Goal: Task Accomplishment & Management: Complete application form

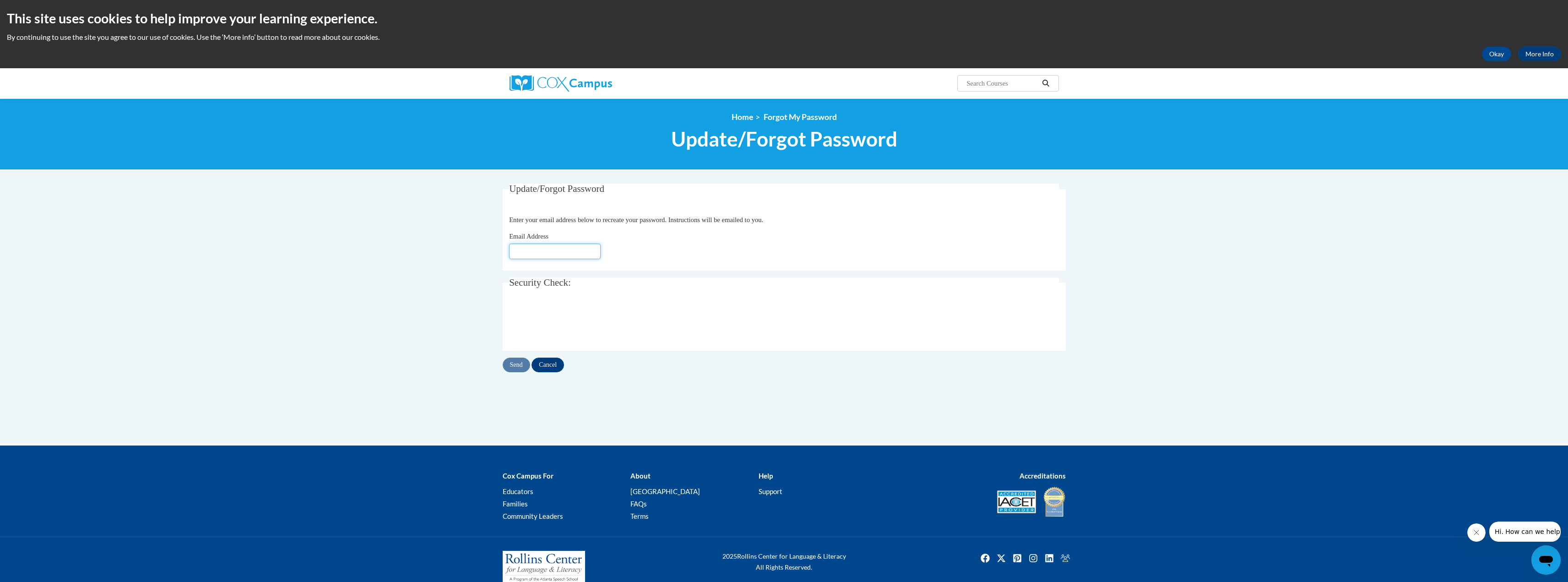
click at [522, 254] on input "Email Address" at bounding box center [555, 251] width 92 height 15
type input "[EMAIL_ADDRESS][DOMAIN_NAME]"
click at [522, 372] on div "Update/Forgot Password Please enter your email address Enter your email address…" at bounding box center [784, 287] width 577 height 207
click at [517, 362] on input "Send" at bounding box center [516, 365] width 28 height 15
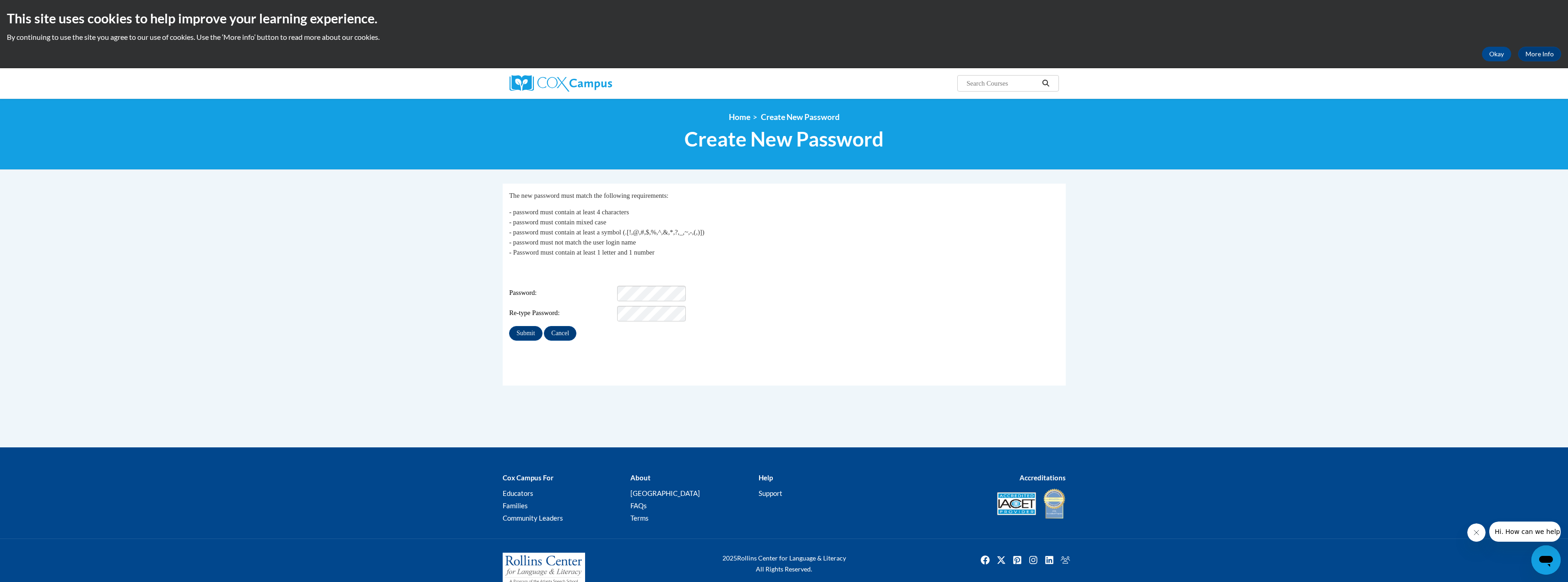
scroll to position [10, 0]
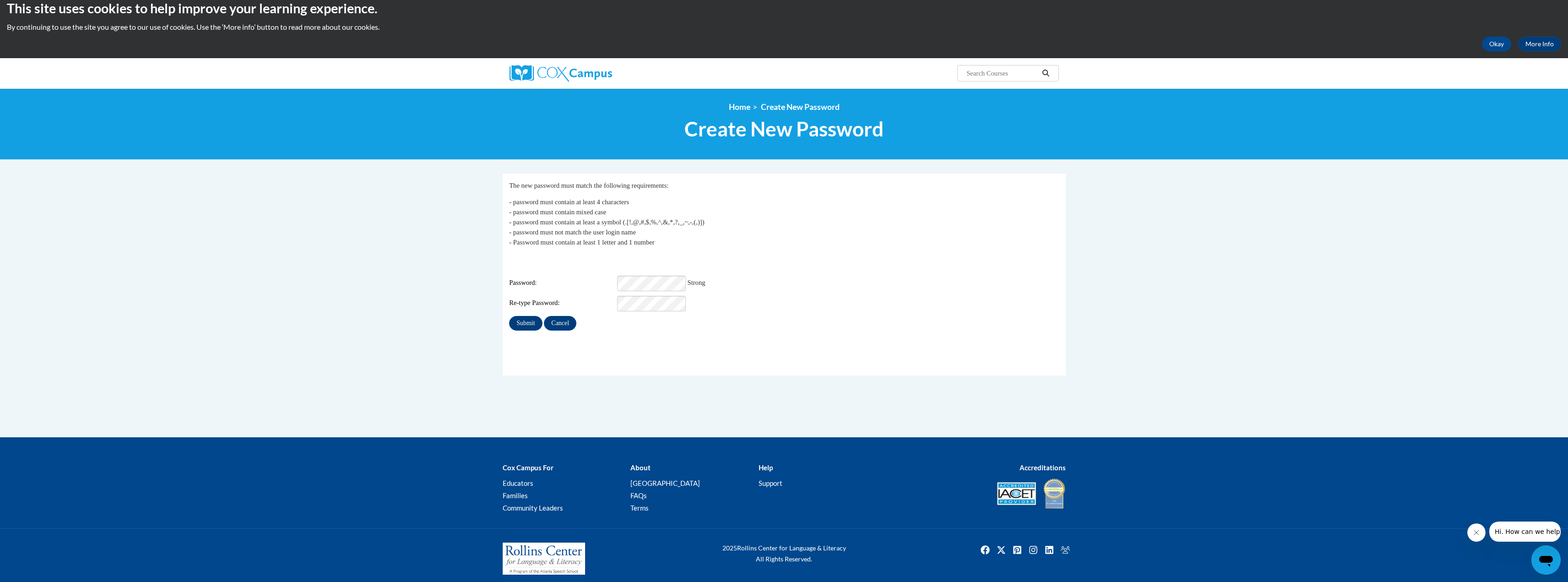
click at [806, 247] on p "- password must contain at least 4 characters - password must contain mixed cas…" at bounding box center [784, 222] width 550 height 50
click at [822, 260] on div "Login: sarah.armbruster@cherokeek12.net Password: Strong Re-type Password:" at bounding box center [784, 283] width 550 height 57
click at [521, 318] on input "Submit" at bounding box center [526, 323] width 33 height 15
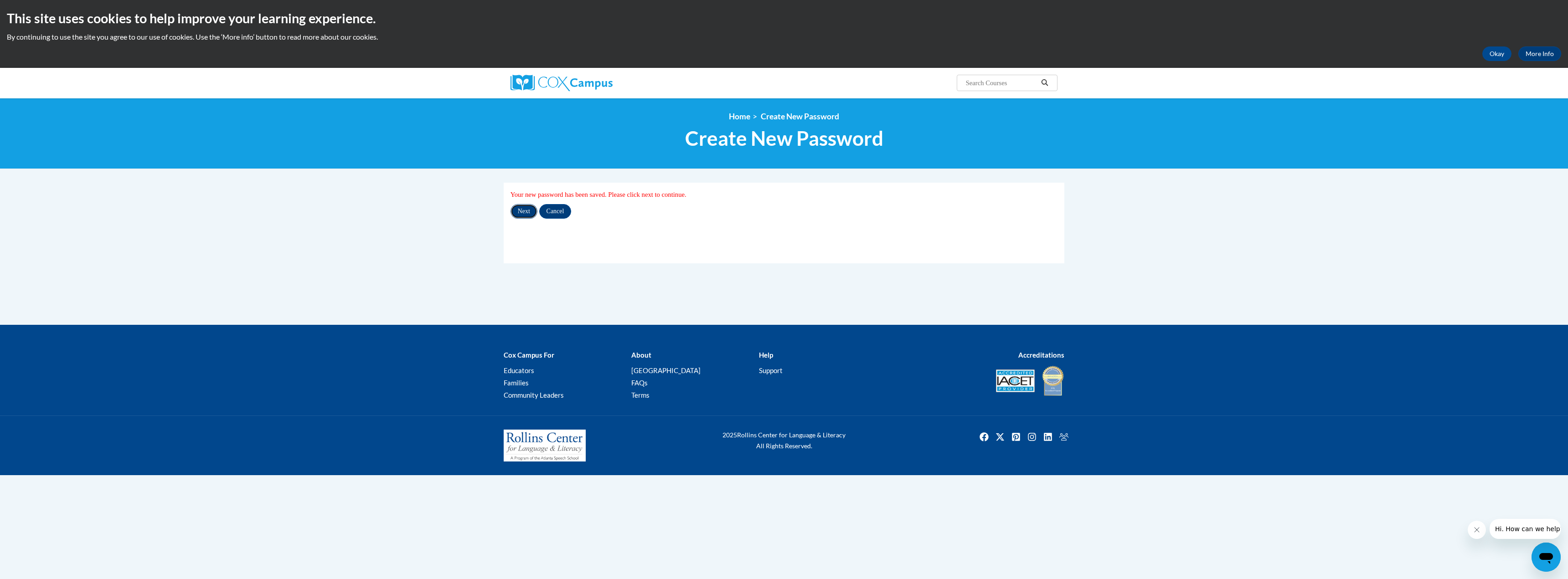
click at [525, 216] on input "Next" at bounding box center [524, 211] width 27 height 15
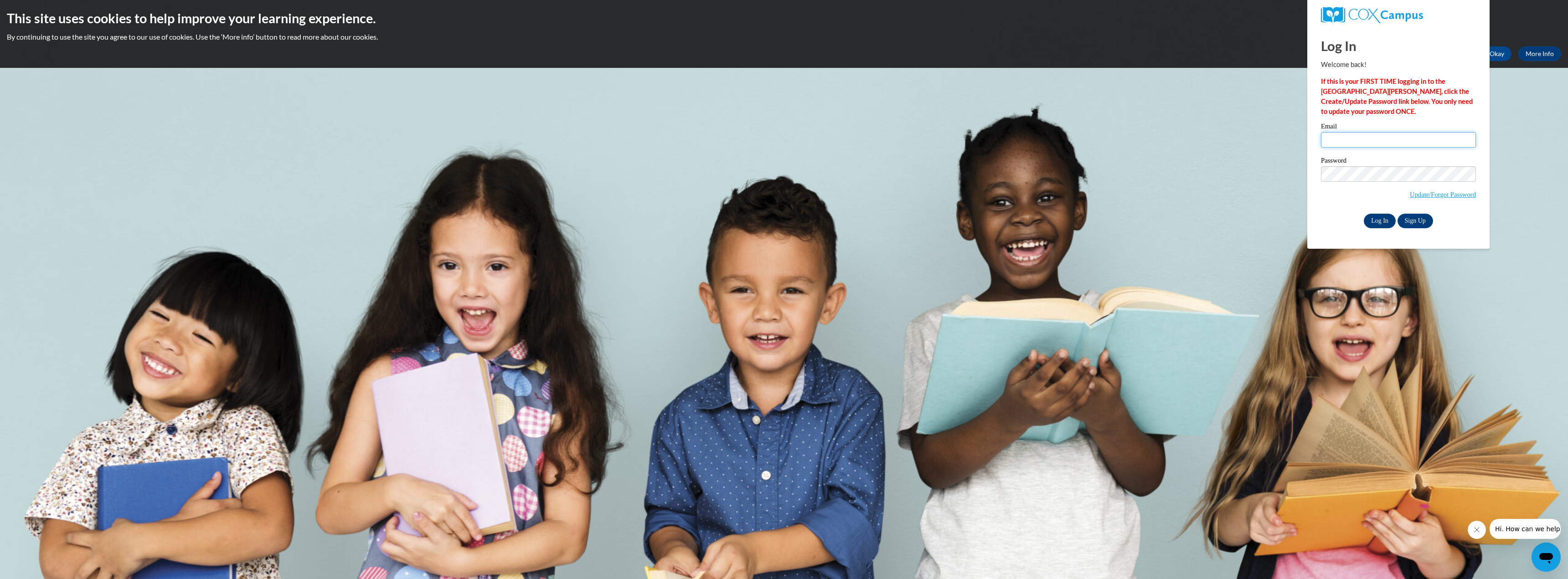
type input "sarah.armbruster@cherokeek12.net"
click at [1381, 224] on input "Log In" at bounding box center [1380, 221] width 32 height 15
click at [1371, 217] on input "Log In" at bounding box center [1380, 221] width 32 height 15
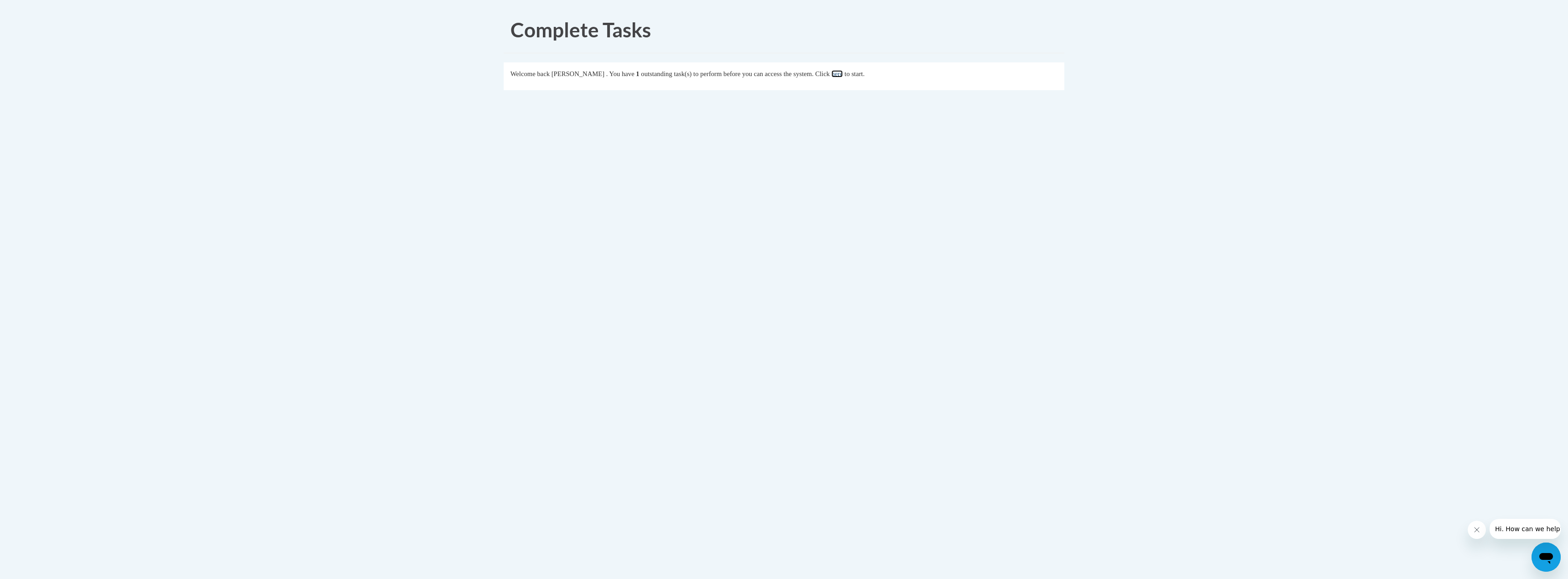
click at [843, 77] on link "here" at bounding box center [837, 74] width 12 height 7
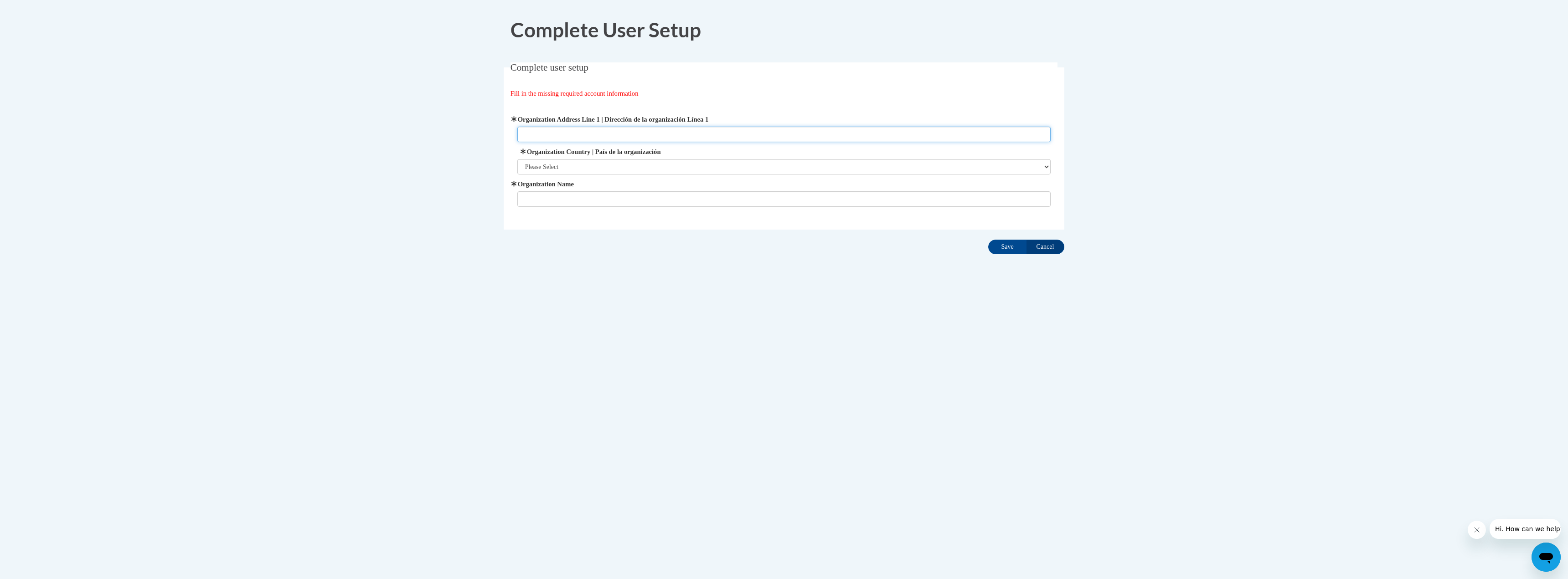
click at [586, 134] on input "Organization Address Line 1 | Dirección de la organización Línea 1" at bounding box center [784, 134] width 534 height 15
click at [616, 161] on select "Please Select [GEOGRAPHIC_DATA] | [GEOGRAPHIC_DATA] Outside of [GEOGRAPHIC_DATA…" at bounding box center [784, 166] width 534 height 15
click at [607, 138] on input "Organization Address Line 1 | Dirección de la organización Línea 1" at bounding box center [784, 134] width 534 height 15
type input "[PERSON_NAME] ES"
click at [590, 169] on select "Please Select [GEOGRAPHIC_DATA] | [GEOGRAPHIC_DATA] Outside of [GEOGRAPHIC_DATA…" at bounding box center [784, 166] width 534 height 15
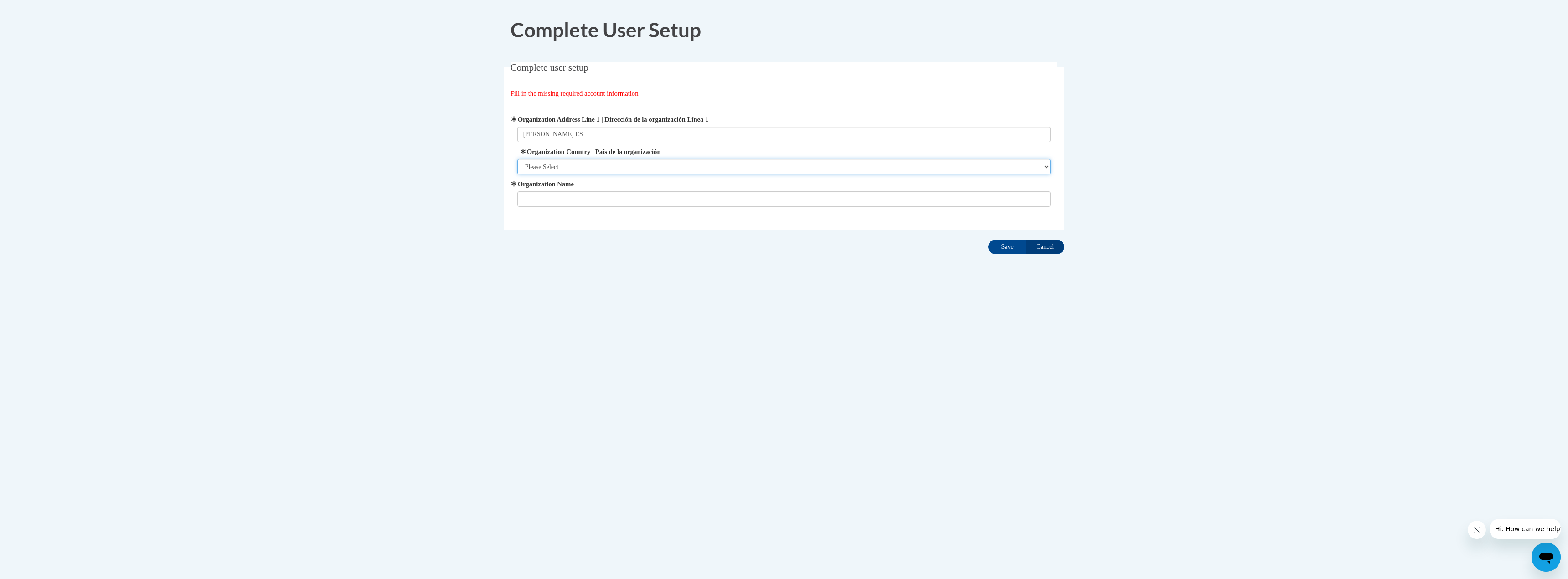
select select "ad49bcad-a171-4b2e-b99c-48b446064914"
click at [517, 159] on select "Please Select [GEOGRAPHIC_DATA] | [GEOGRAPHIC_DATA] Outside of [GEOGRAPHIC_DATA…" at bounding box center [784, 166] width 534 height 15
click at [589, 190] on span "Organization Name" at bounding box center [784, 193] width 534 height 28
click at [589, 195] on input "Organization Name" at bounding box center [784, 199] width 534 height 15
drag, startPoint x: 573, startPoint y: 131, endPoint x: 449, endPoint y: 131, distance: 124.0
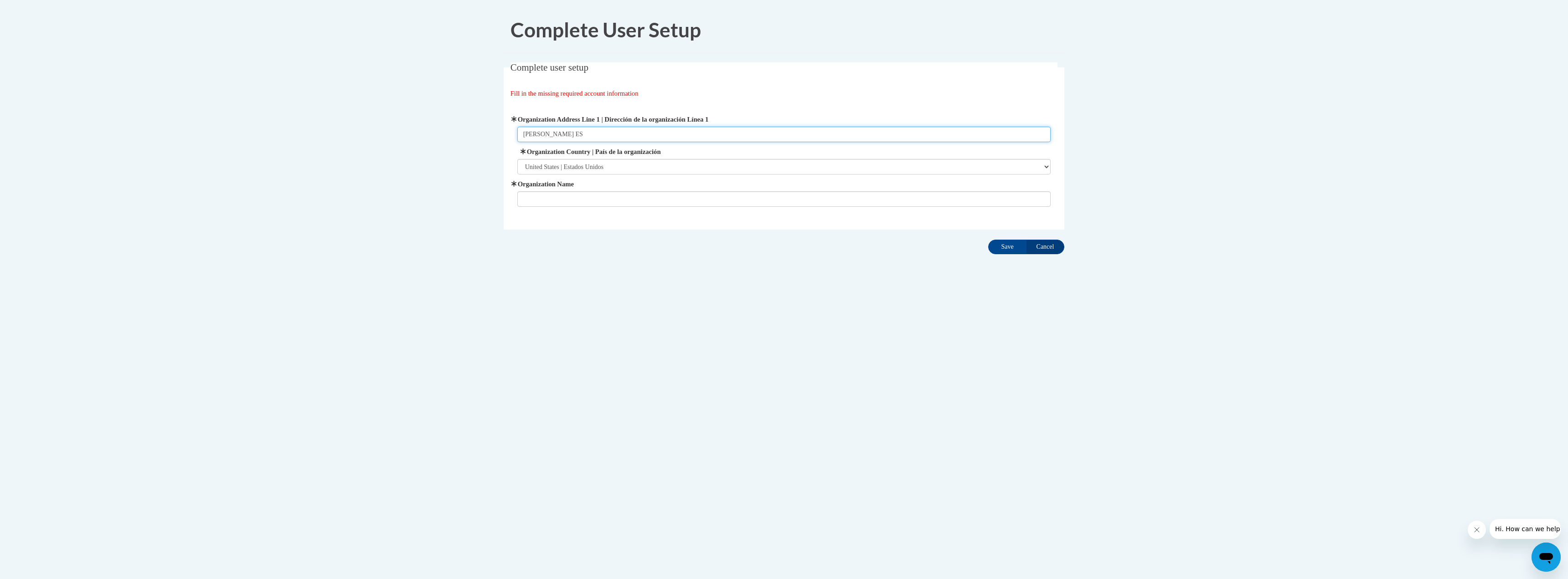
click at [449, 131] on body "Complete User Setup Complete user setup Fill in the missing required account in…" at bounding box center [784, 290] width 1568 height 579
click at [543, 203] on input "Organization Name" at bounding box center [784, 199] width 534 height 15
paste input "[PERSON_NAME] ES"
type input "[PERSON_NAME] ES"
click at [536, 133] on input "Organization Address Line 1 | Dirección de la organización Línea 1" at bounding box center [784, 134] width 534 height 15
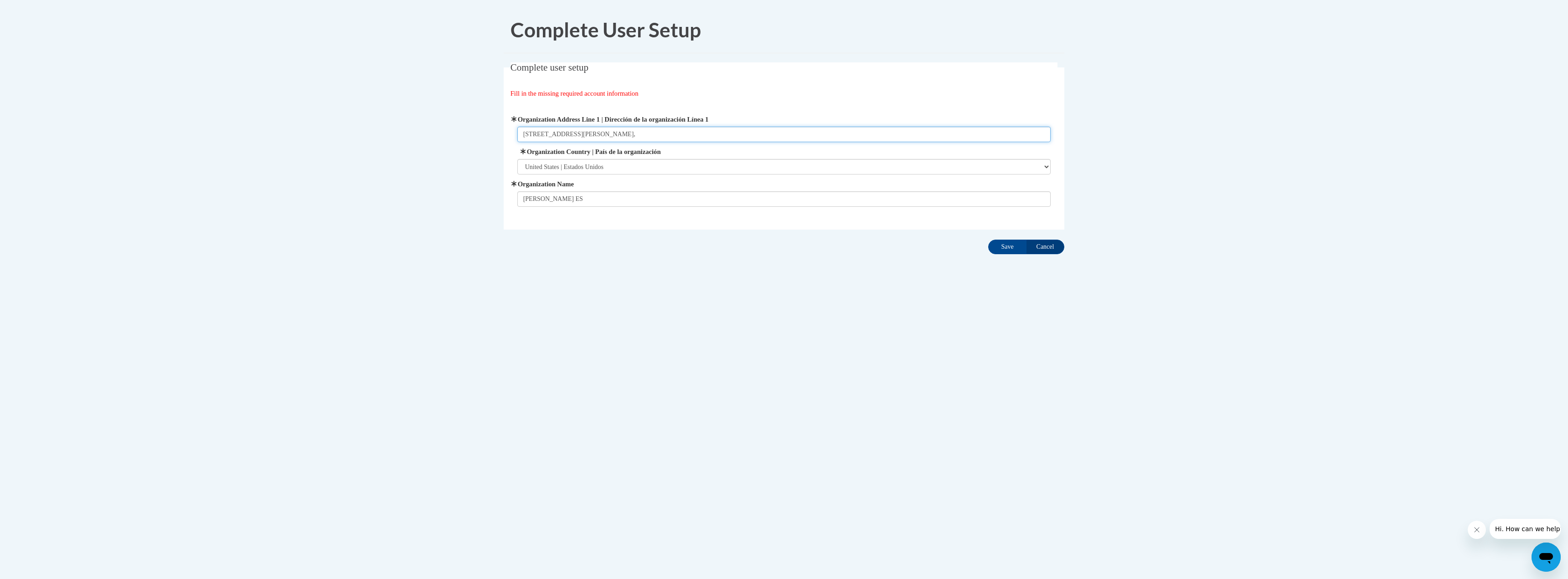
click at [662, 135] on input "[STREET_ADDRESS][PERSON_NAME]," at bounding box center [784, 134] width 534 height 15
type input "[STREET_ADDRESS][PERSON_NAME][PERSON_NAME]"
click at [998, 244] on input "Save" at bounding box center [1007, 247] width 38 height 15
click at [1001, 246] on input "Save" at bounding box center [1007, 247] width 38 height 15
click at [1020, 292] on div "Complete User Setup Complete user setup Fill in the missing required account in…" at bounding box center [784, 159] width 575 height 305
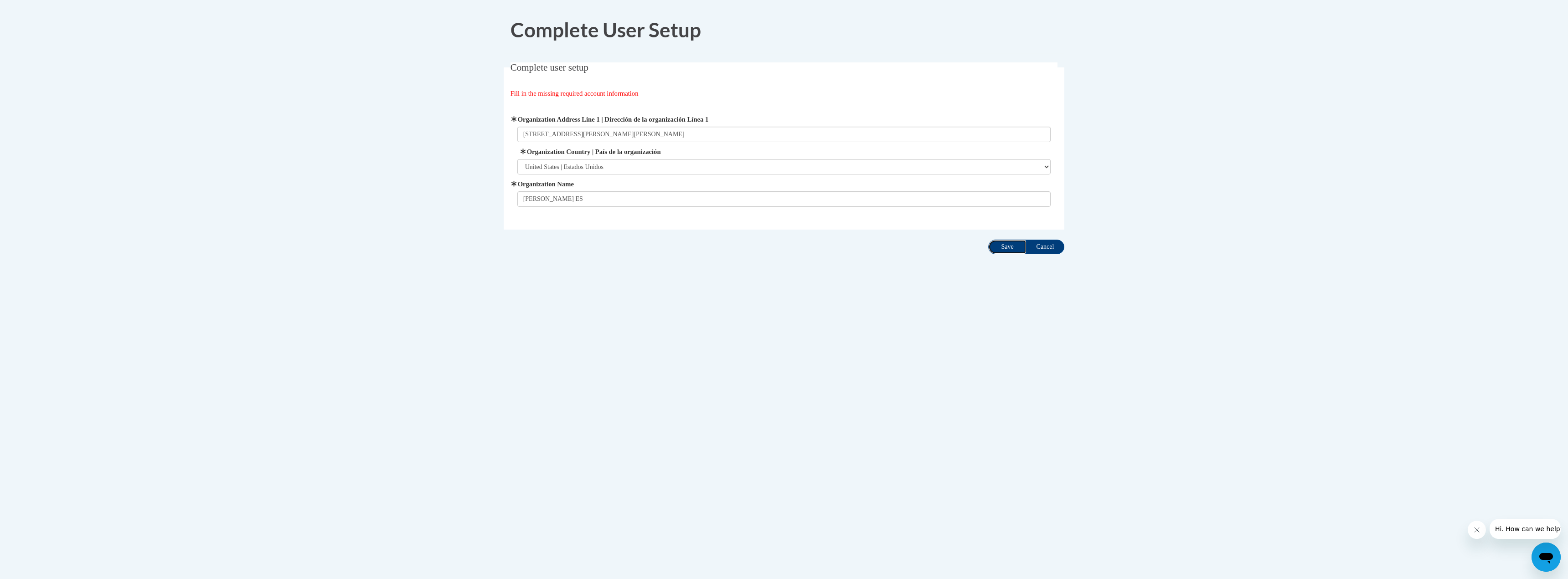
click at [1000, 251] on input "Save" at bounding box center [1007, 247] width 38 height 15
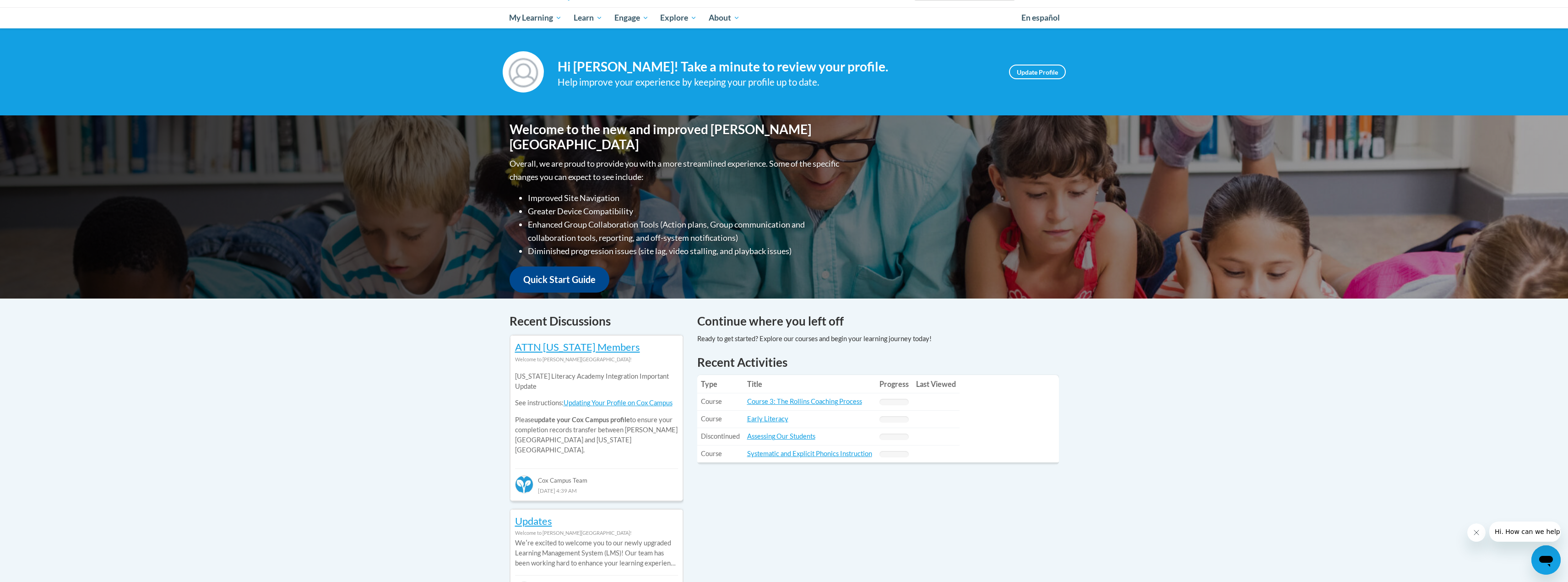
scroll to position [45, 0]
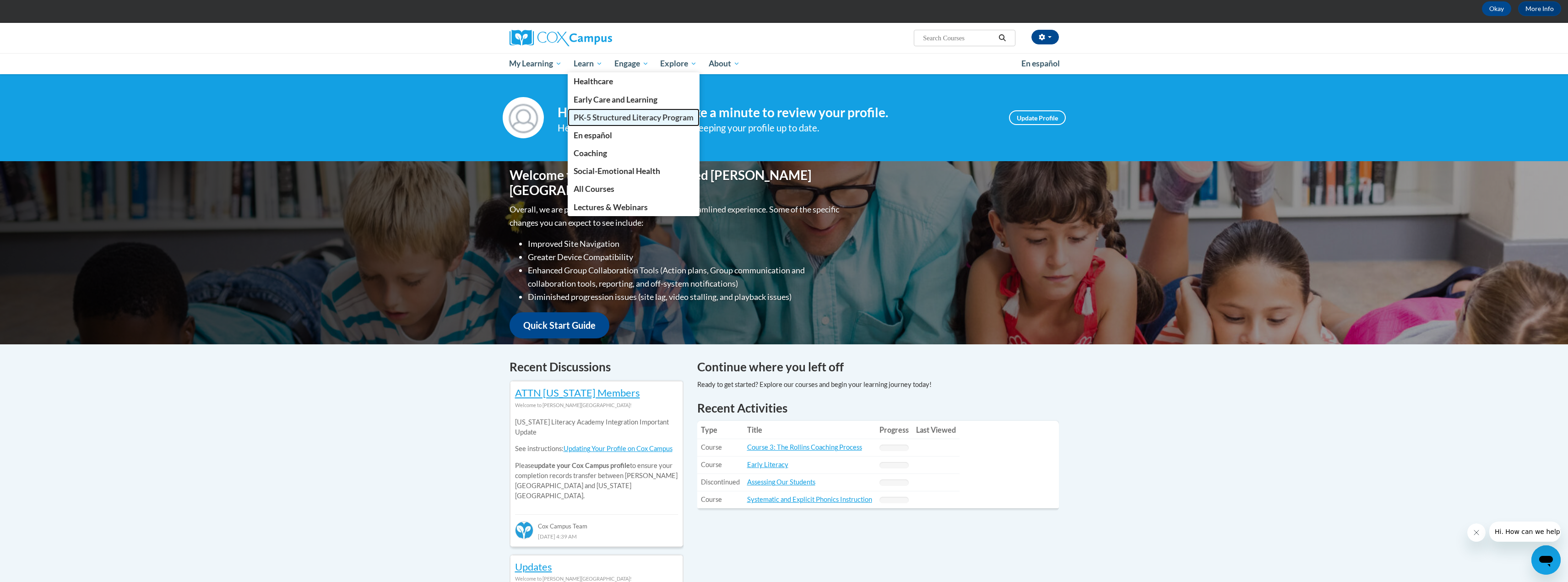
click at [606, 119] on span "PK-5 Structured Literacy Program" at bounding box center [633, 117] width 120 height 10
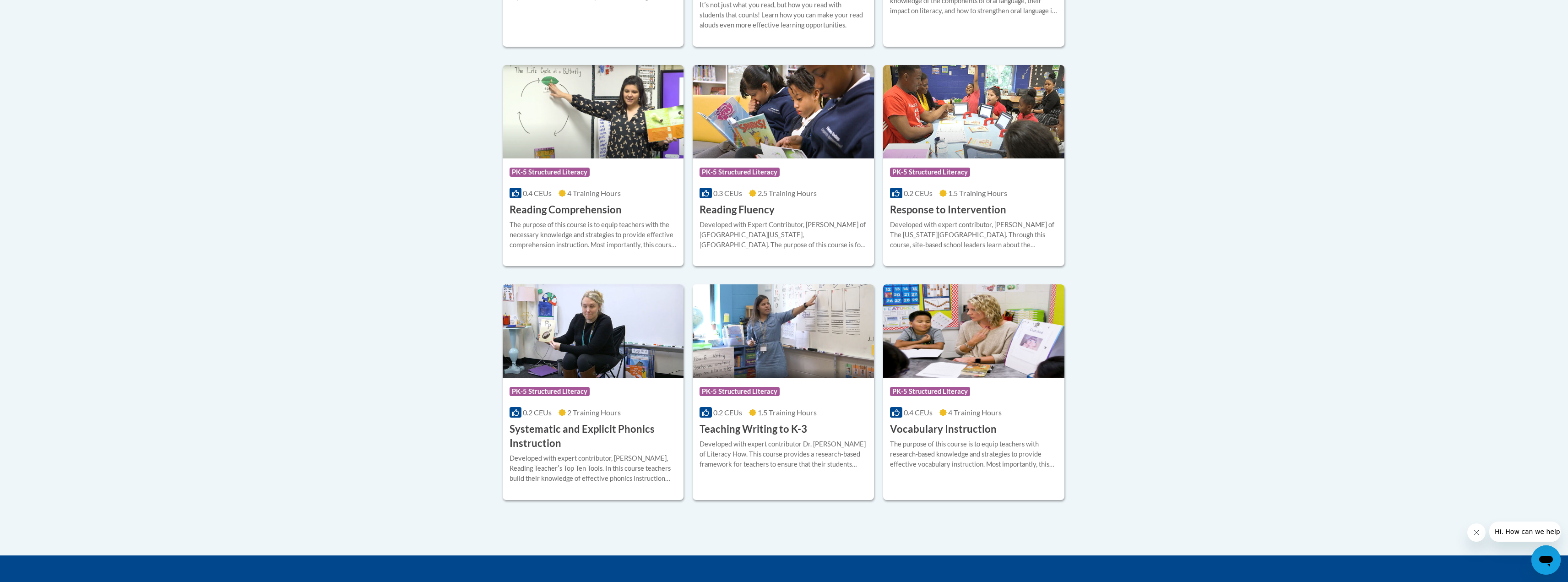
scroll to position [916, 0]
